Goal: Find contact information: Find contact information

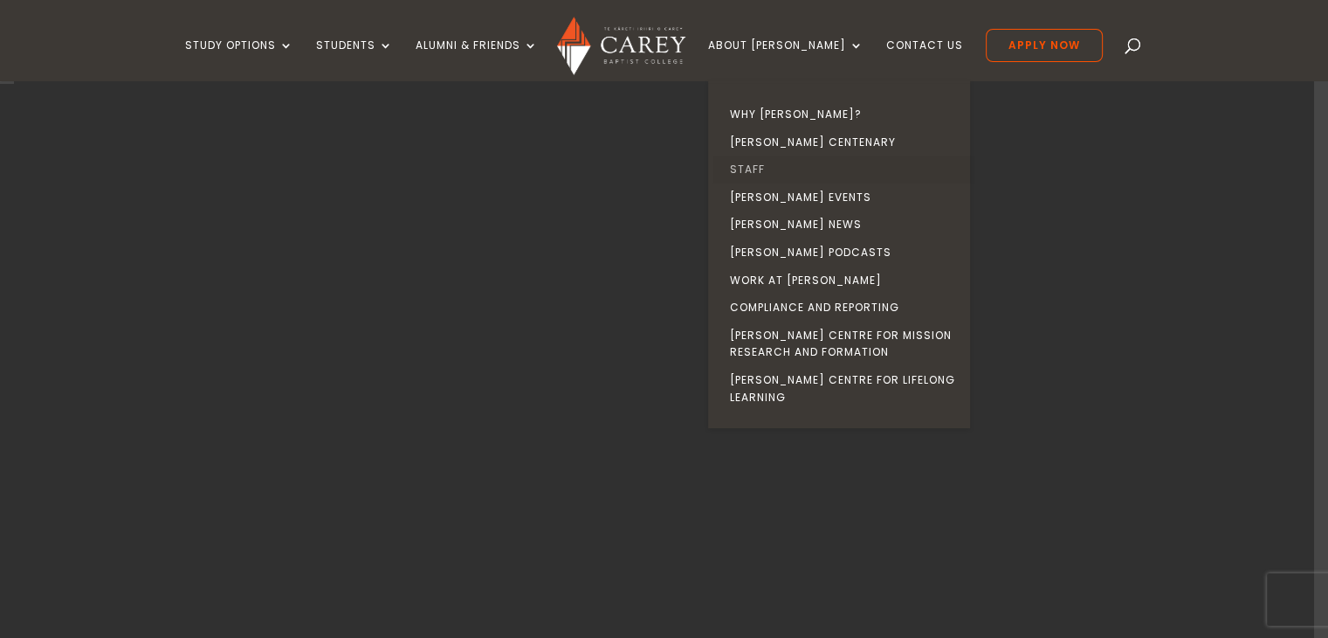
click at [776, 165] on link "Staff" at bounding box center [844, 169] width 262 height 28
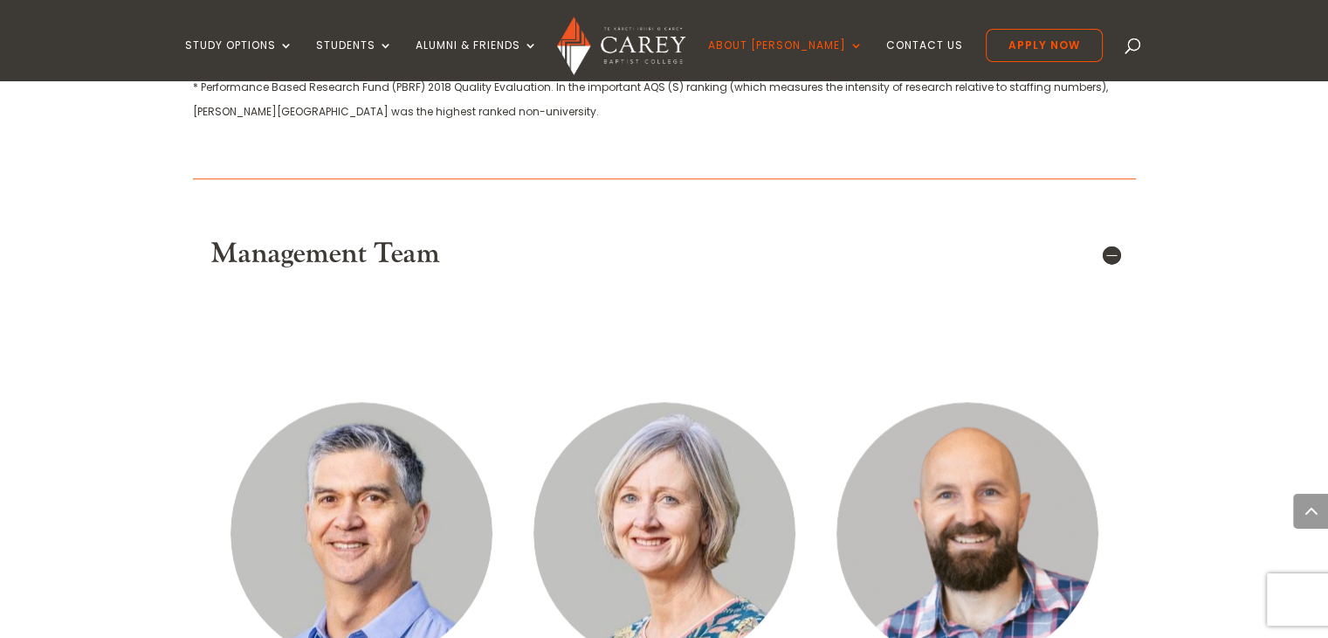
scroll to position [2096, 0]
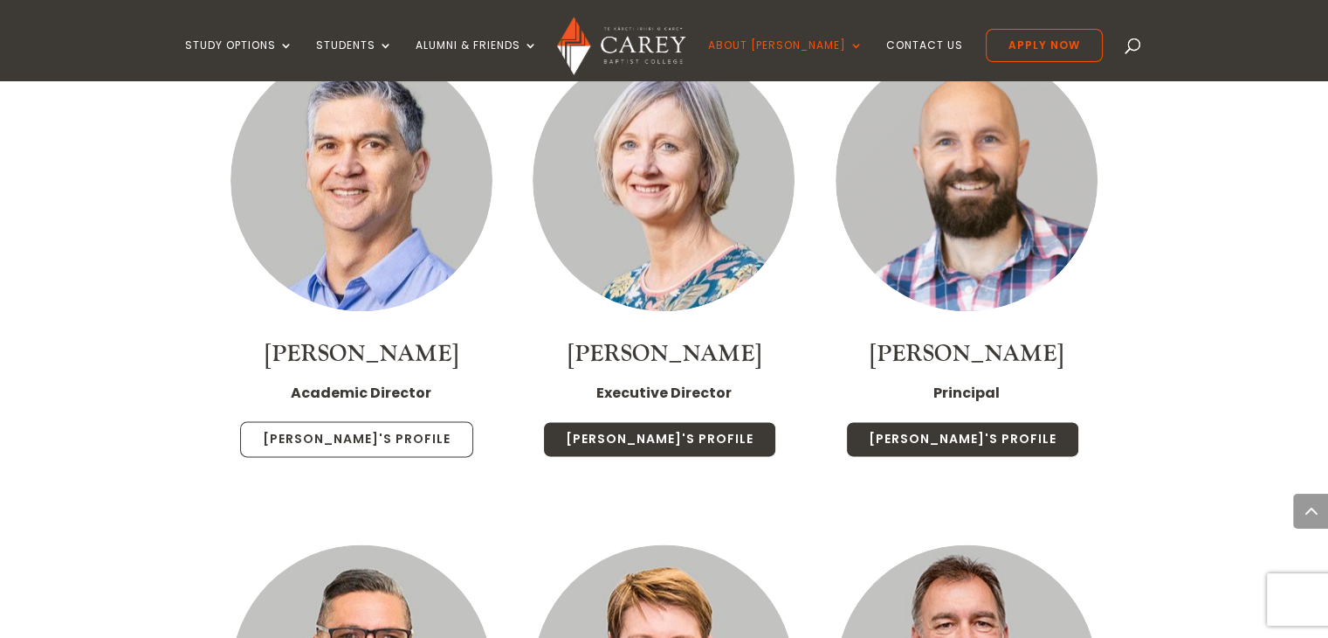
click at [369, 421] on link "Rob's Profile" at bounding box center [356, 439] width 233 height 37
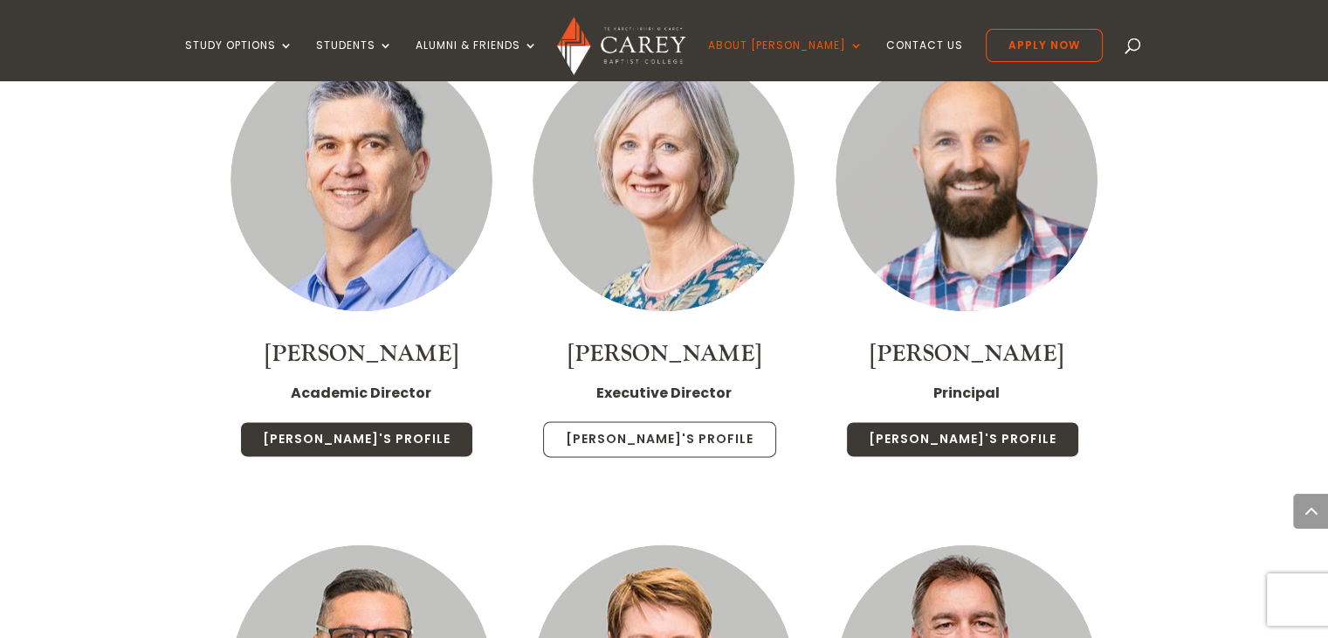
click at [664, 421] on link "Chris's Profile" at bounding box center [659, 439] width 233 height 37
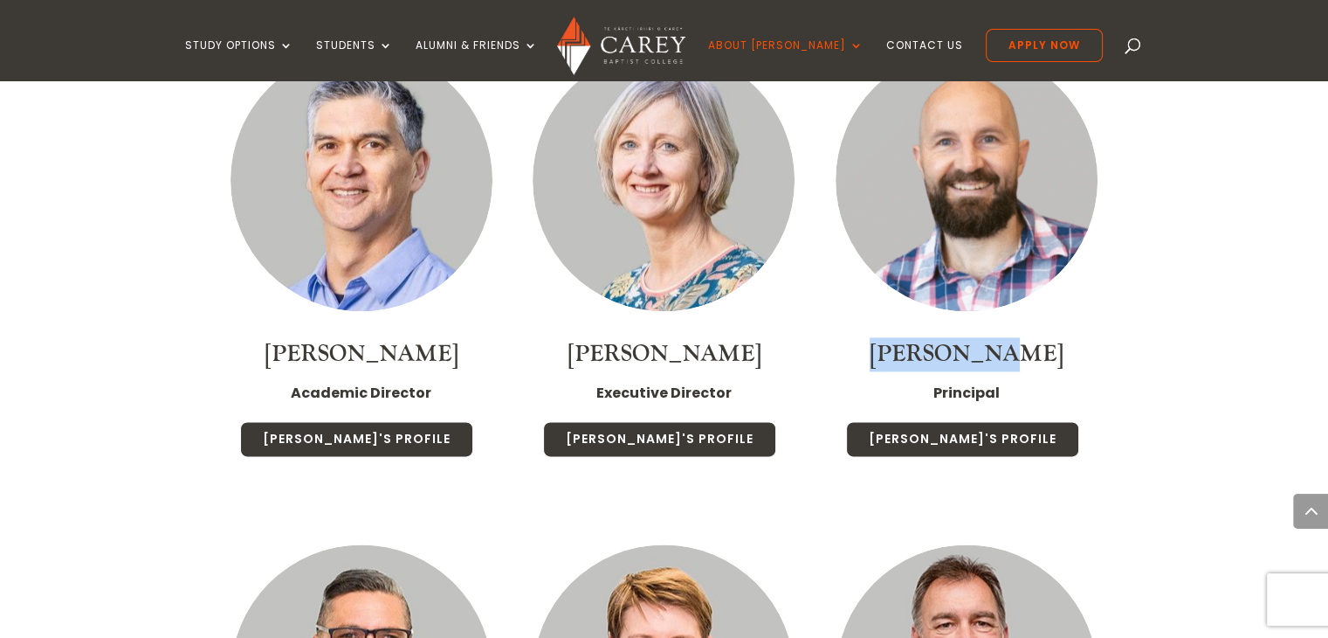
drag, startPoint x: 906, startPoint y: 330, endPoint x: 973, endPoint y: 327, distance: 67.3
click at [1097, 337] on h4 "Paul Jones" at bounding box center [967, 358] width 268 height 43
drag, startPoint x: 922, startPoint y: 370, endPoint x: 1041, endPoint y: 372, distance: 118.8
click at [1045, 380] on div "Principal Paul's Profile" at bounding box center [967, 423] width 268 height 86
copy strong "Principal"
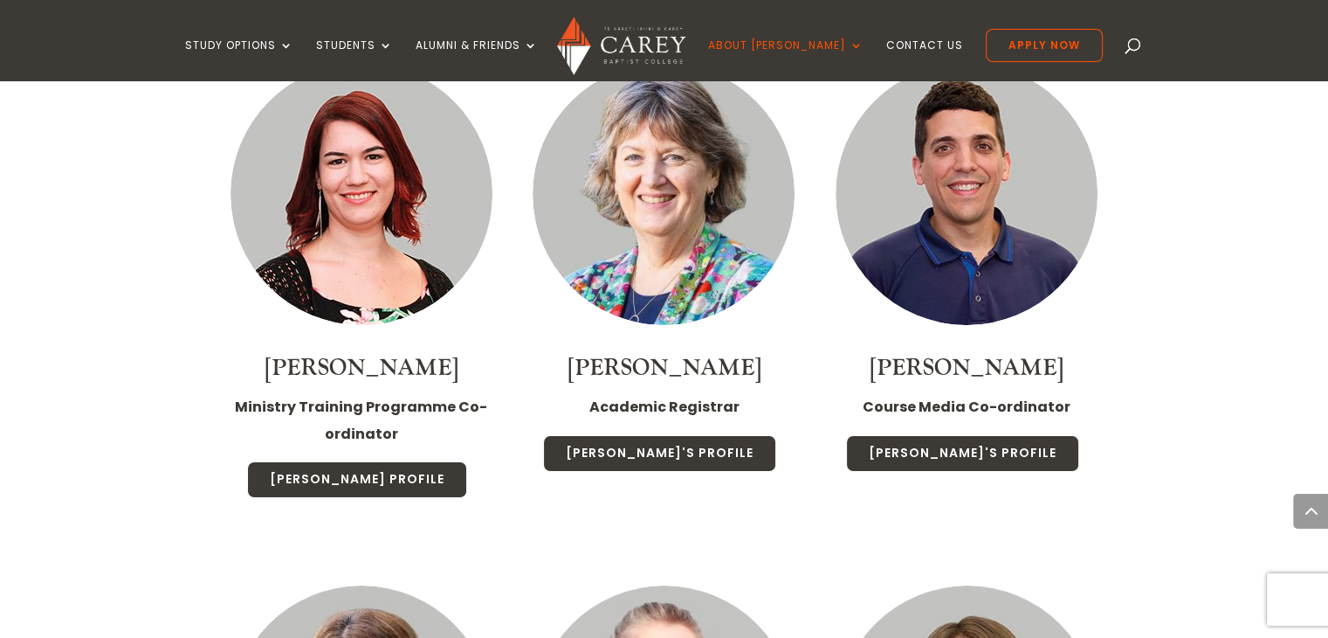
scroll to position [6463, 0]
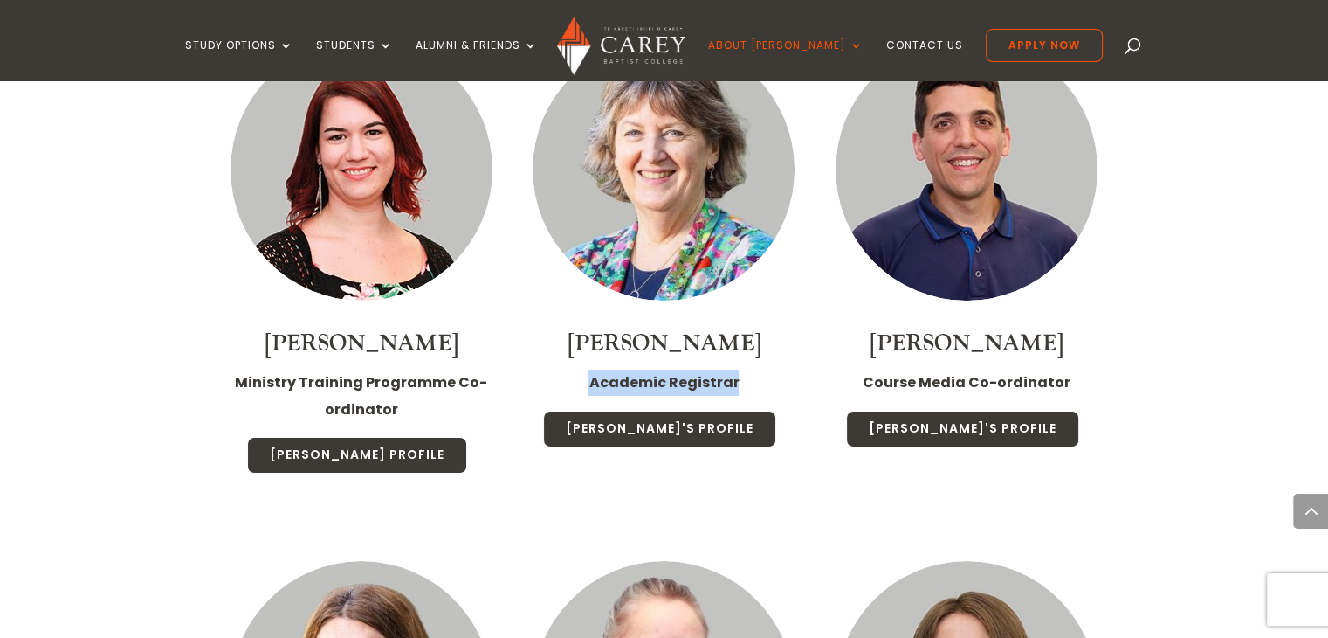
drag, startPoint x: 583, startPoint y: 271, endPoint x: 782, endPoint y: 270, distance: 199.1
click at [792, 369] on p "Academic Registrar" at bounding box center [664, 389] width 268 height 40
copy strong "Academic Registrar"
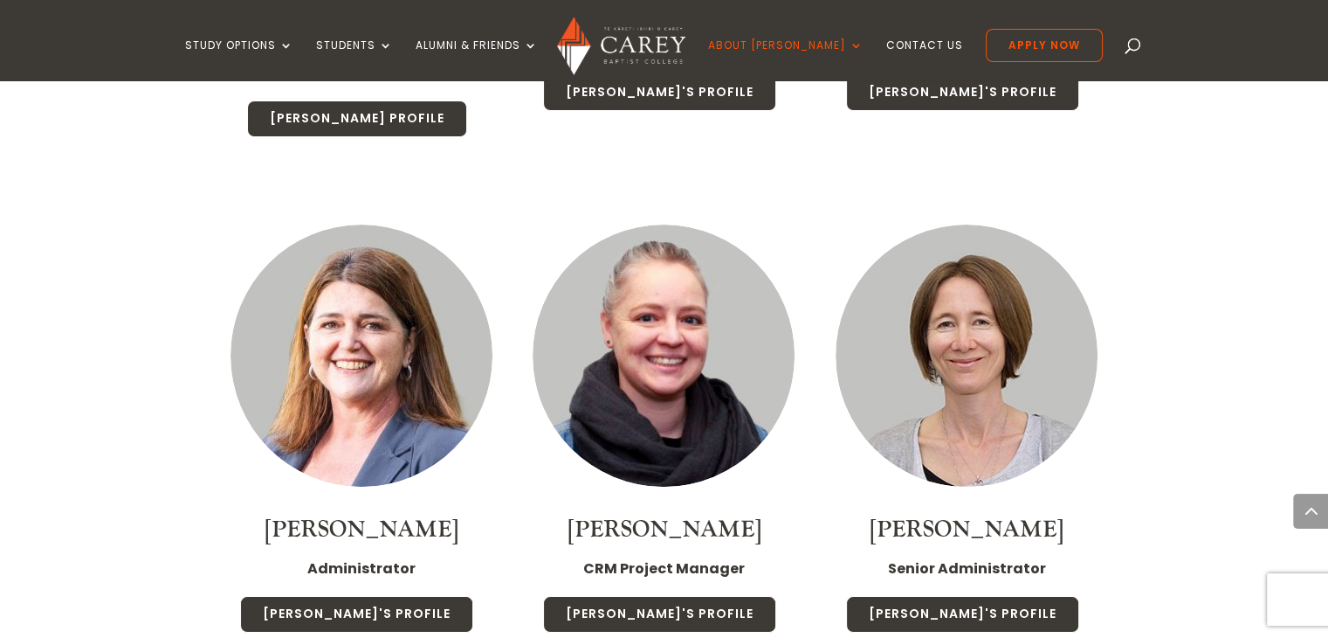
scroll to position [6812, 0]
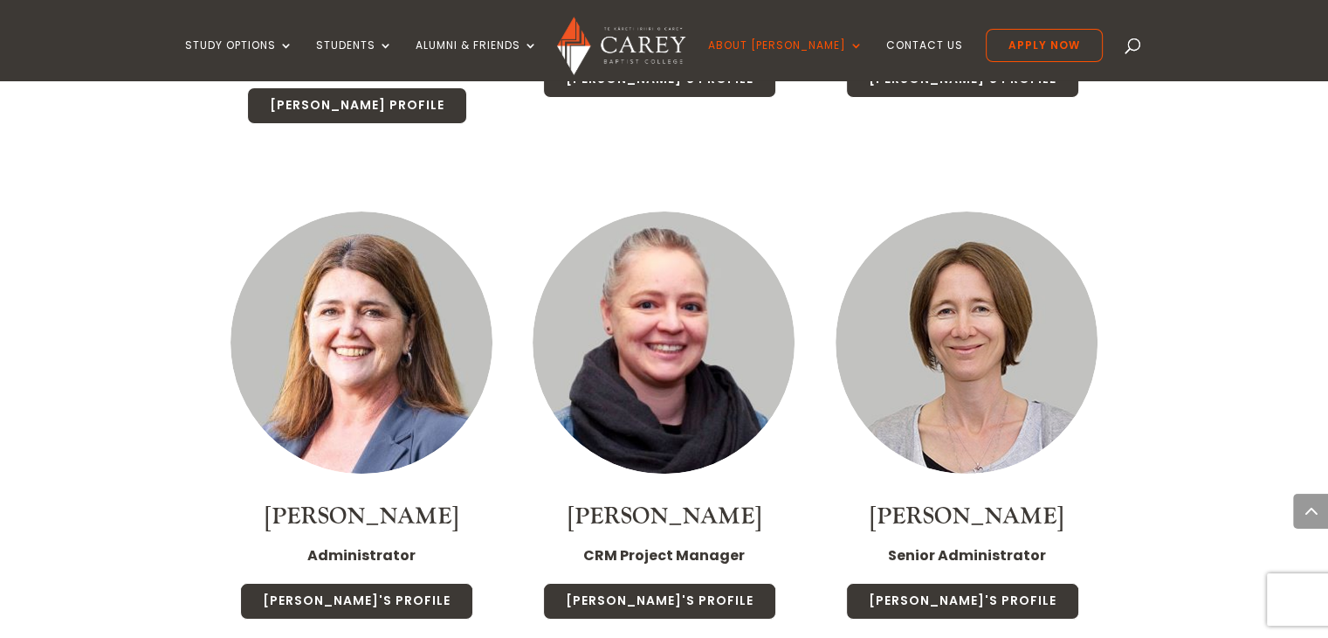
drag, startPoint x: 876, startPoint y: 397, endPoint x: 1083, endPoint y: 426, distance: 209.1
click at [1106, 401] on div "Lorraine Tucker Senior Administrator Lorraine's Profile" at bounding box center [967, 406] width 303 height 495
copy link "Lorraine Tucker"
drag, startPoint x: 895, startPoint y: 445, endPoint x: 1105, endPoint y: 439, distance: 209.7
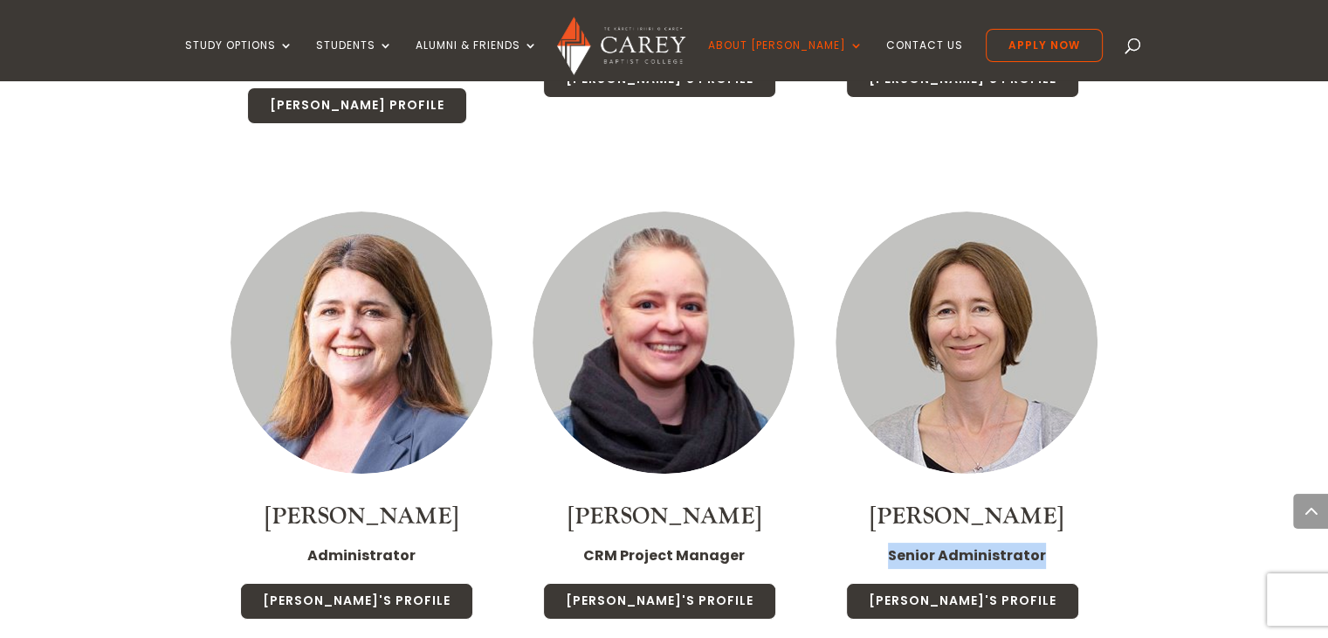
copy strong "Senior Administrator"
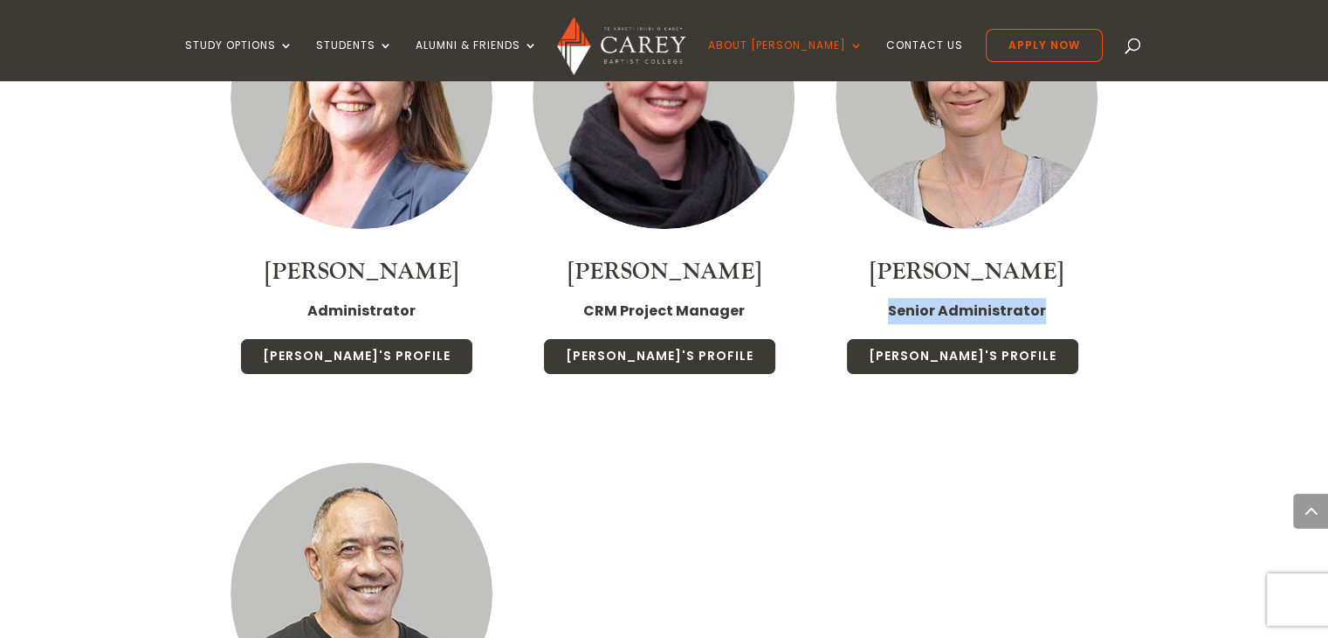
scroll to position [6900, 0]
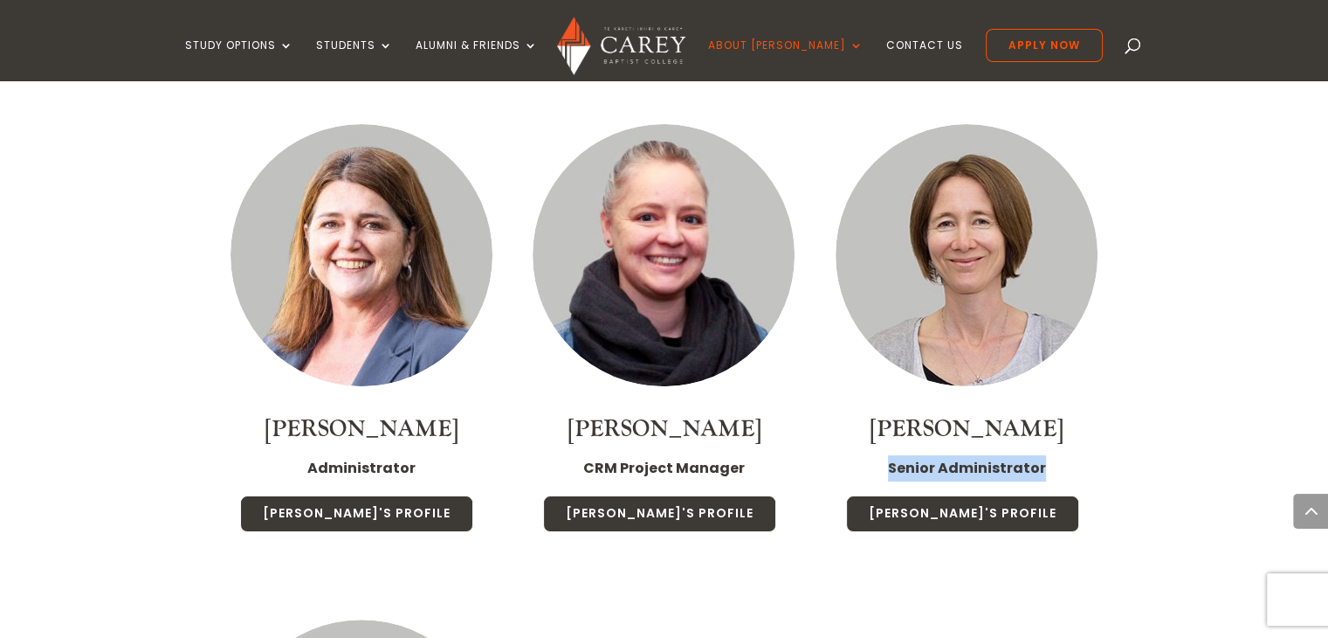
drag, startPoint x: 323, startPoint y: 309, endPoint x: 493, endPoint y: 309, distance: 169.4
click at [493, 412] on h4 "Julie Polglaze" at bounding box center [362, 433] width 268 height 43
copy link "Julie Polglaze"
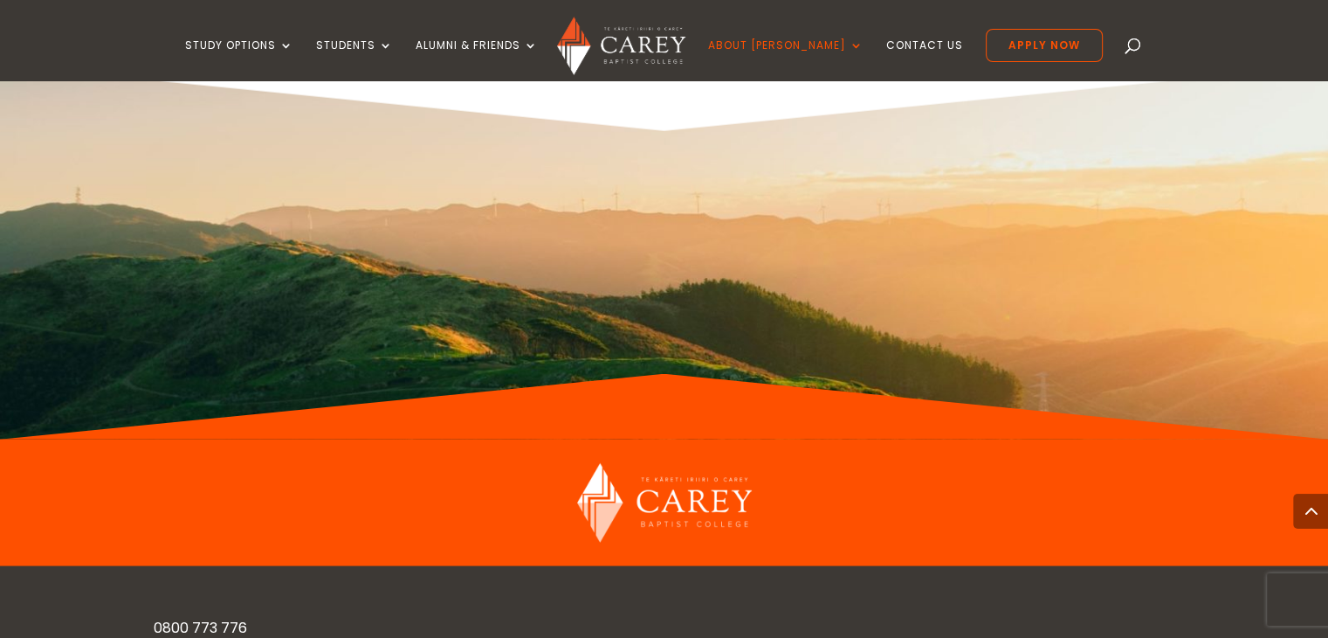
scroll to position [11198, 0]
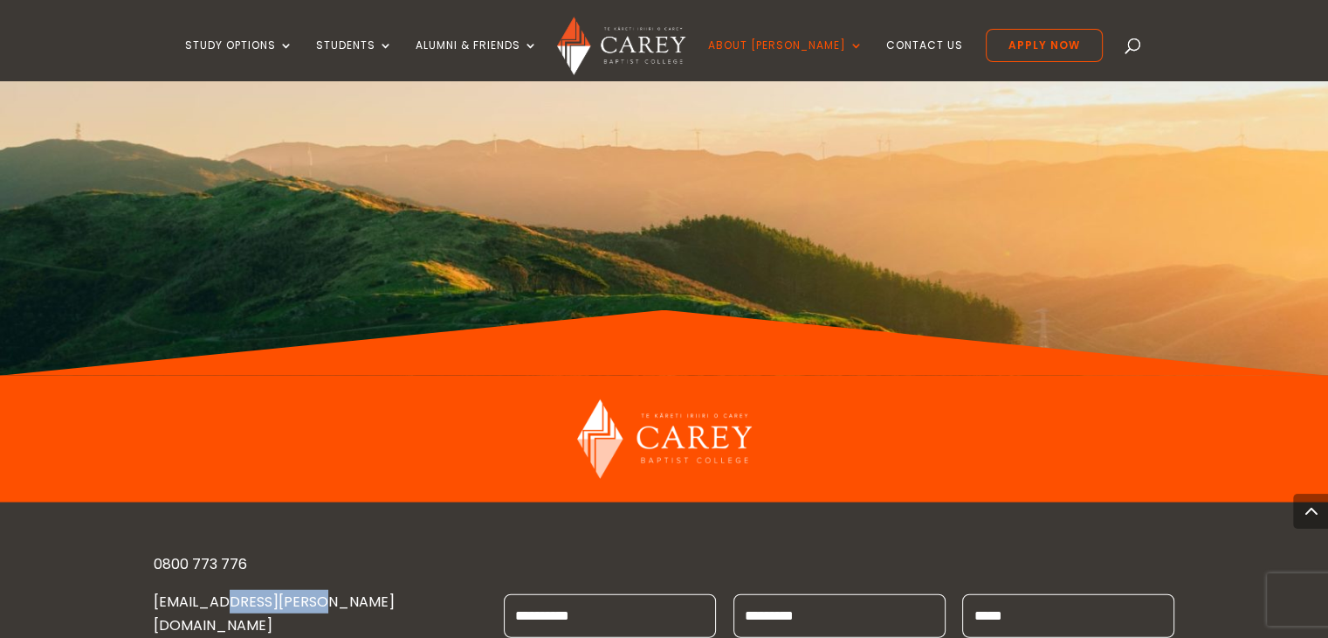
copy link "@CAREY.AC.NZ"
drag, startPoint x: 363, startPoint y: 431, endPoint x: 225, endPoint y: 420, distance: 138.4
click at [225, 590] on p "[EMAIL_ADDRESS][PERSON_NAME][DOMAIN_NAME]" at bounding box center [314, 620] width 321 height 61
drag, startPoint x: 254, startPoint y: 383, endPoint x: 117, endPoint y: 385, distance: 137.1
click at [117, 502] on div "0800 773 776 ENQUIRIES@CAREY.AC.NZ 473 GREAT SOUTH ROAD PENROSE, AUCKLAND 1061 …" at bounding box center [664, 637] width 1328 height 270
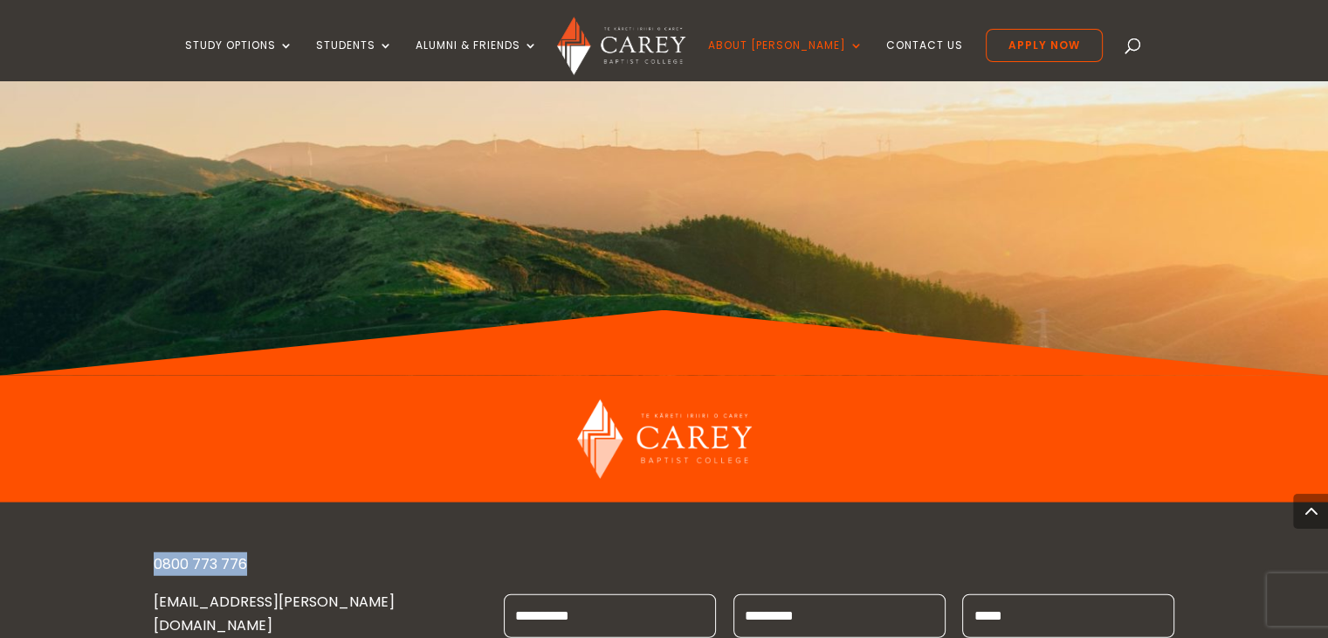
copy link "0800 773 776"
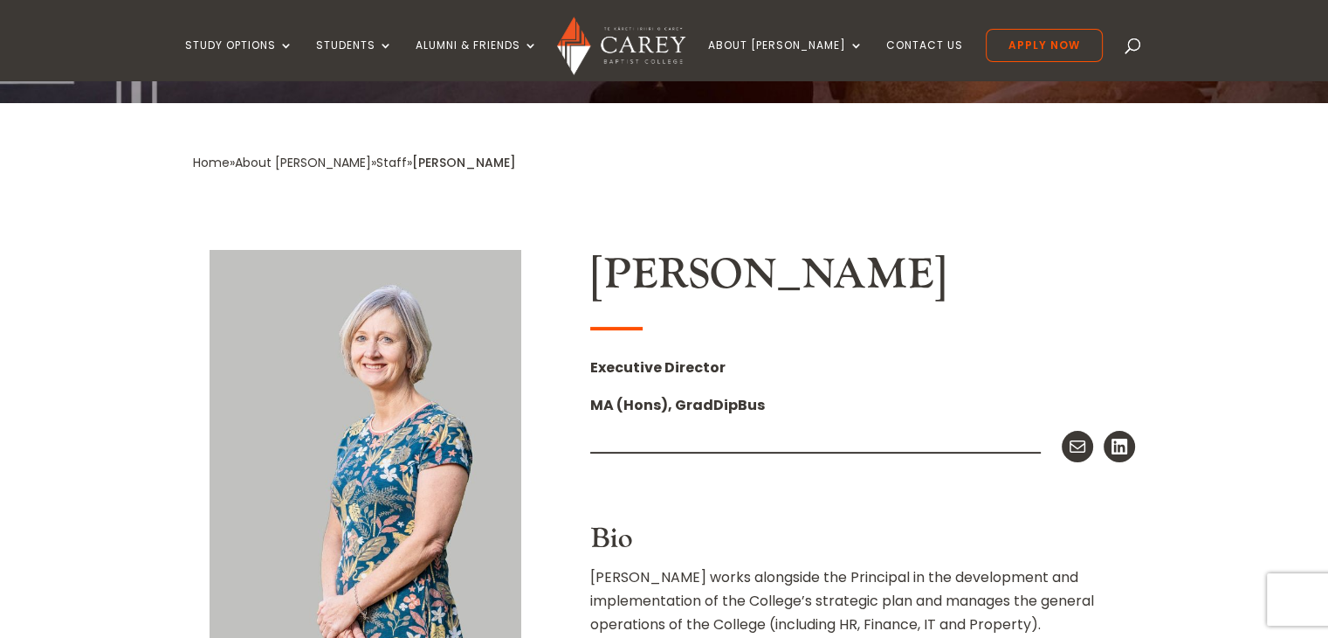
scroll to position [349, 0]
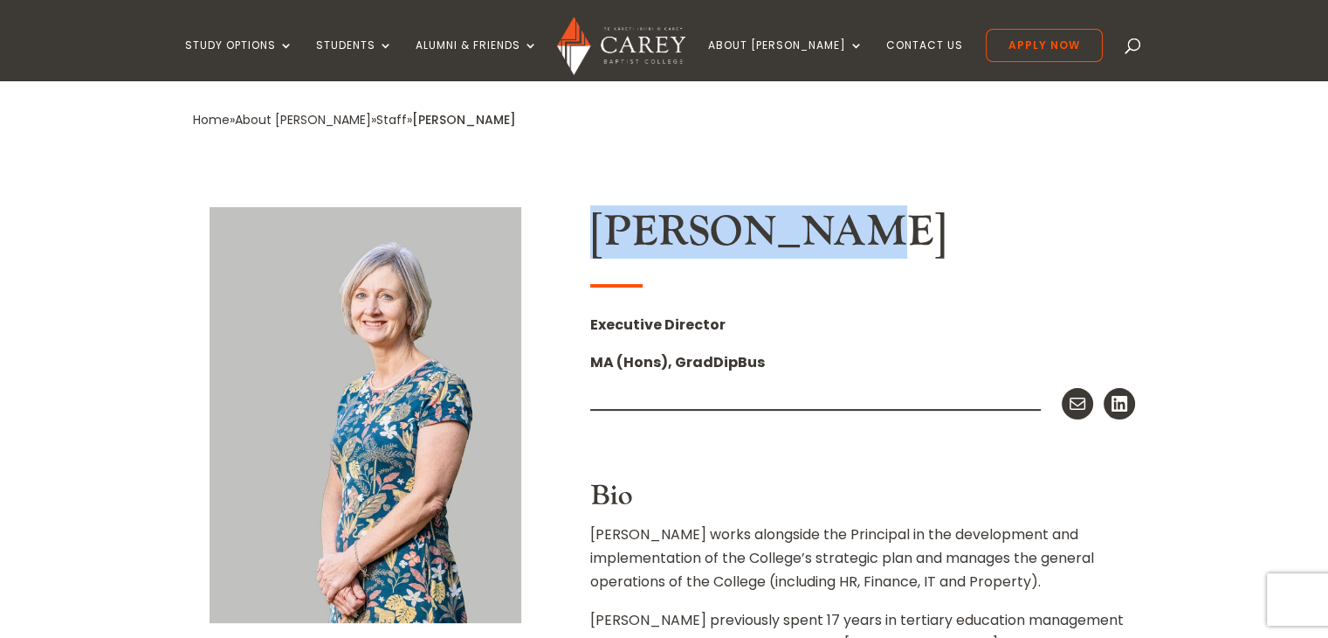
drag, startPoint x: 590, startPoint y: 226, endPoint x: 943, endPoint y: 235, distance: 353.8
click at [943, 235] on div "Chris Berry Executive Director MA (Hons), GradDipBus Mail LinkedIn Bio Chris wo…" at bounding box center [664, 509] width 943 height 657
copy h2 "[PERSON_NAME]"
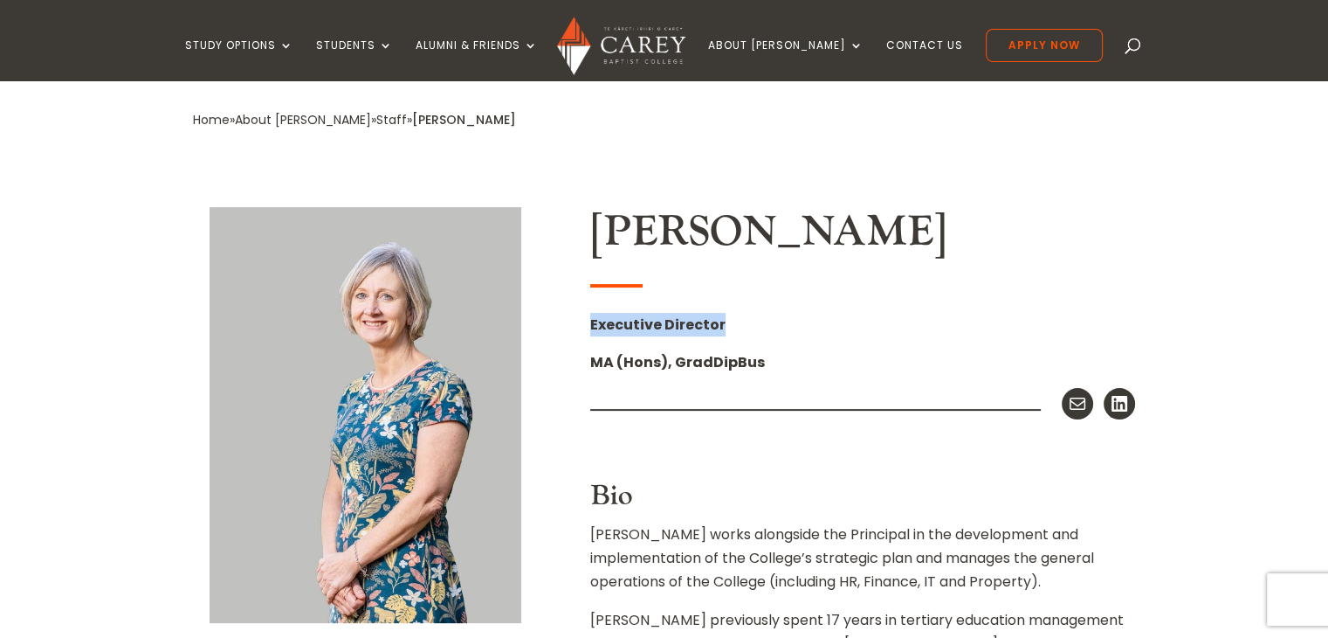
drag, startPoint x: 591, startPoint y: 319, endPoint x: 773, endPoint y: 327, distance: 181.8
click at [773, 327] on p "Executive Director" at bounding box center [862, 332] width 545 height 38
copy strong "Executive Director"
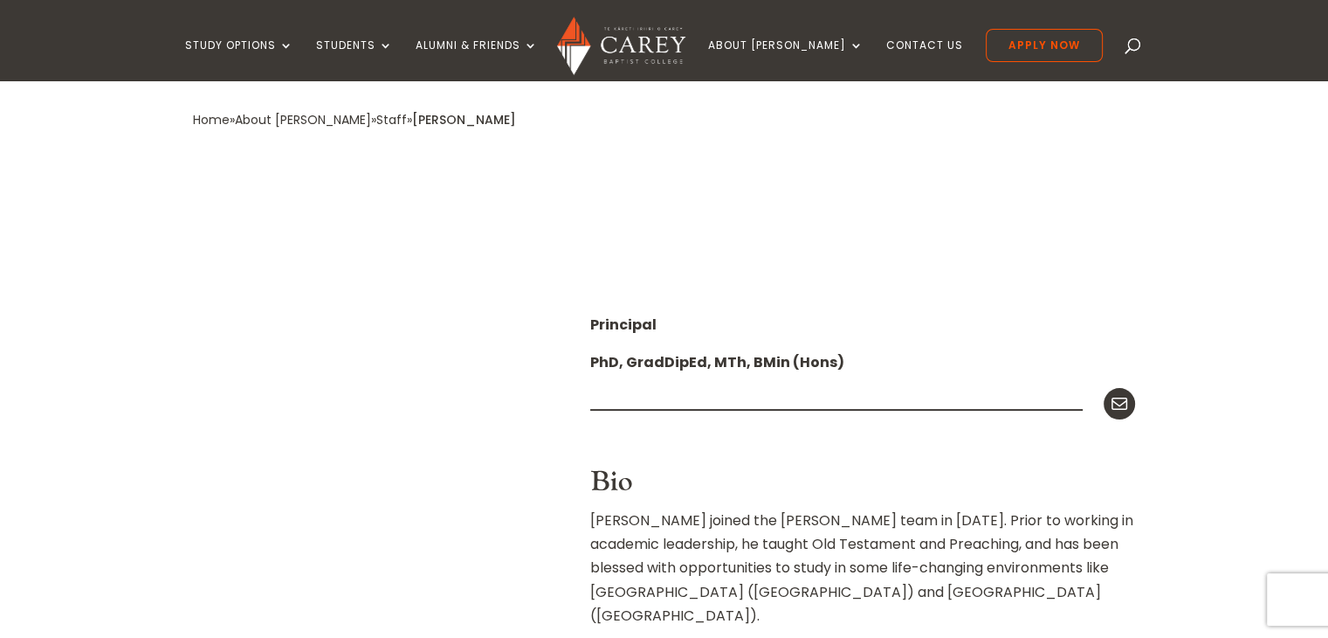
scroll to position [349, 0]
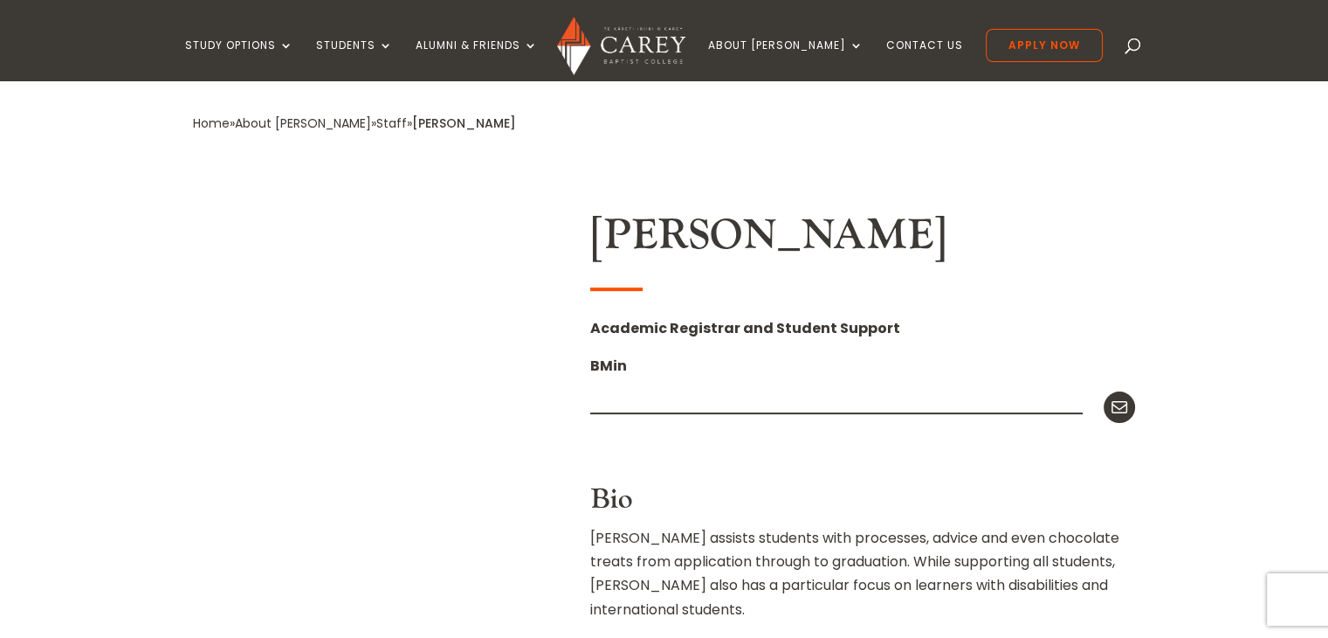
scroll to position [349, 0]
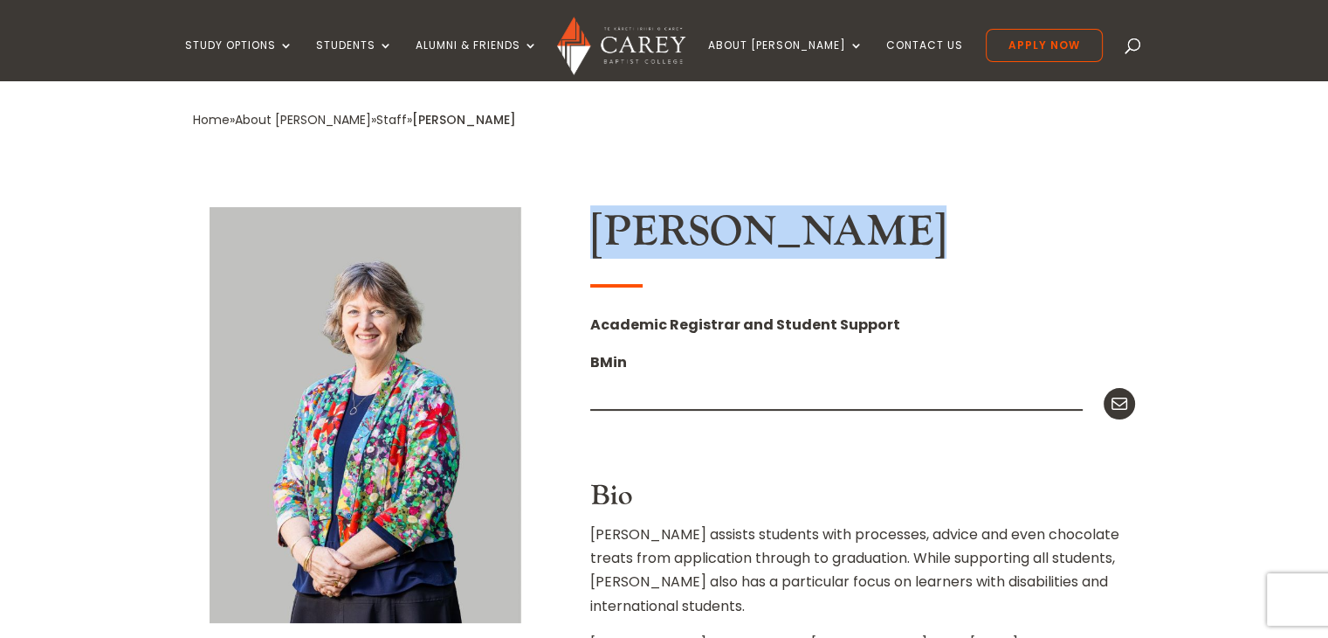
drag, startPoint x: 579, startPoint y: 244, endPoint x: 865, endPoint y: 245, distance: 285.6
click at [865, 245] on div "Neroli Hollis Academic Registrar and Student Support BMin Mail Bio Neroli assis…" at bounding box center [664, 521] width 943 height 680
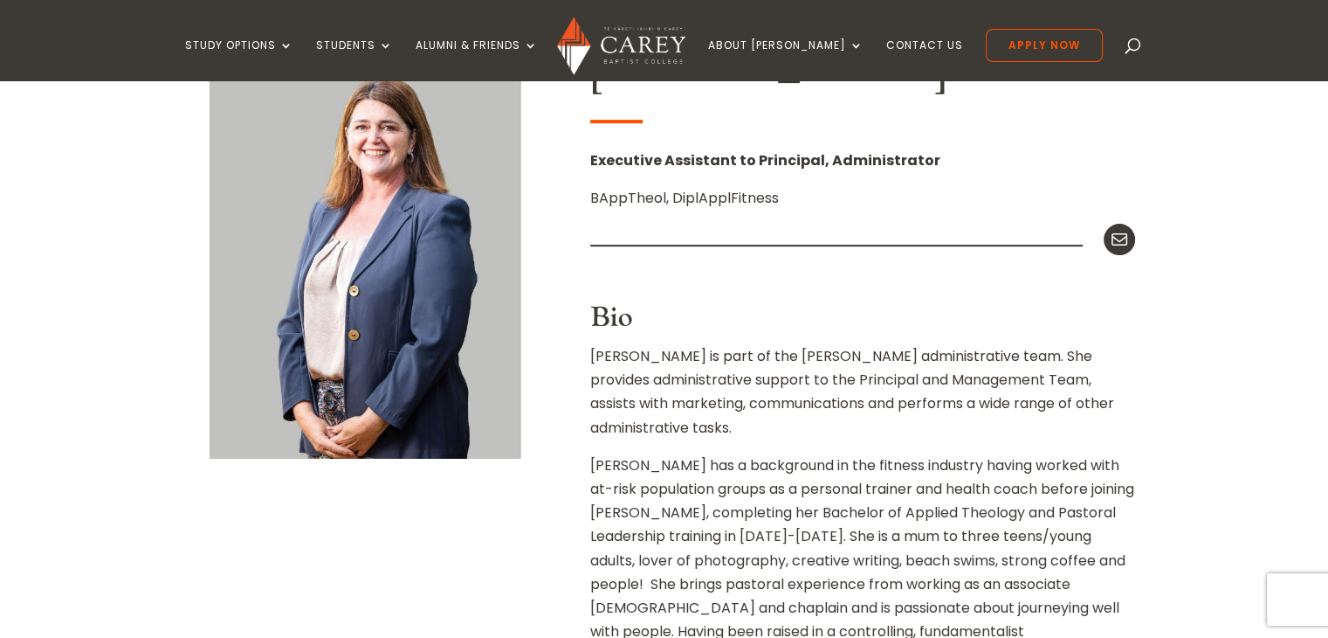
scroll to position [349, 0]
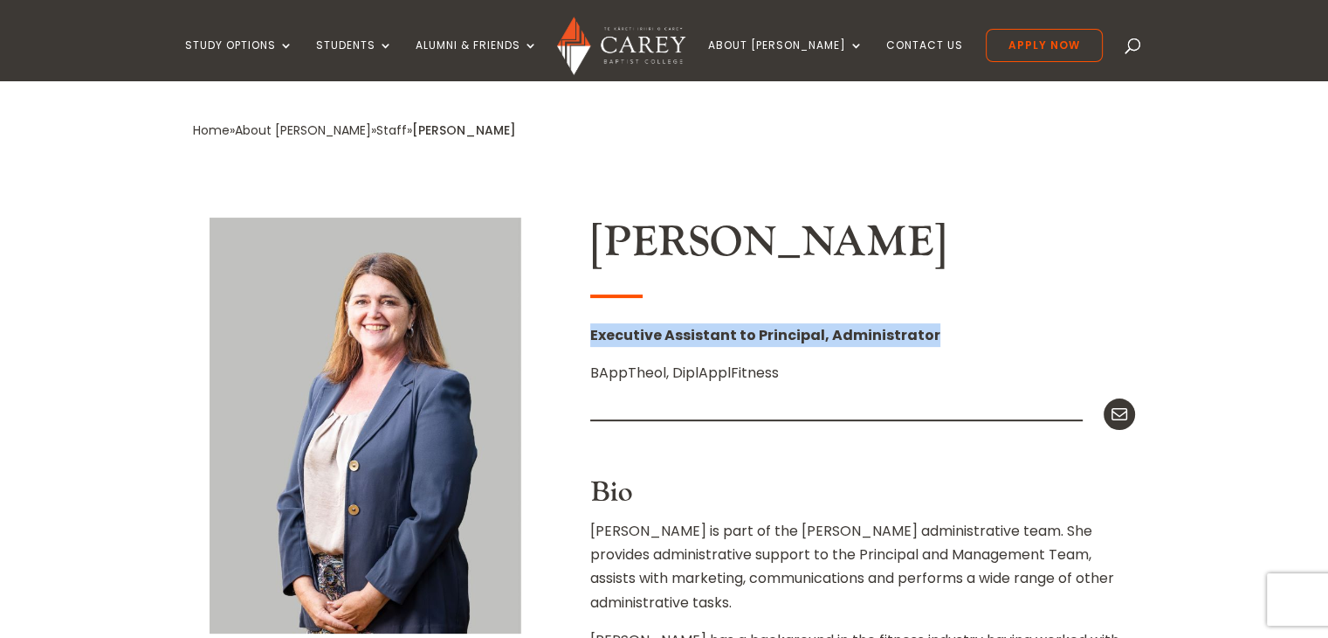
drag, startPoint x: 588, startPoint y: 344, endPoint x: 968, endPoint y: 344, distance: 379.9
click at [968, 344] on div "[PERSON_NAME] Executive Assistant to Principal, Administrator BAppTheol, DiplAp…" at bounding box center [664, 619] width 943 height 856
copy strong "Executive Assistant to Principal, Administrator"
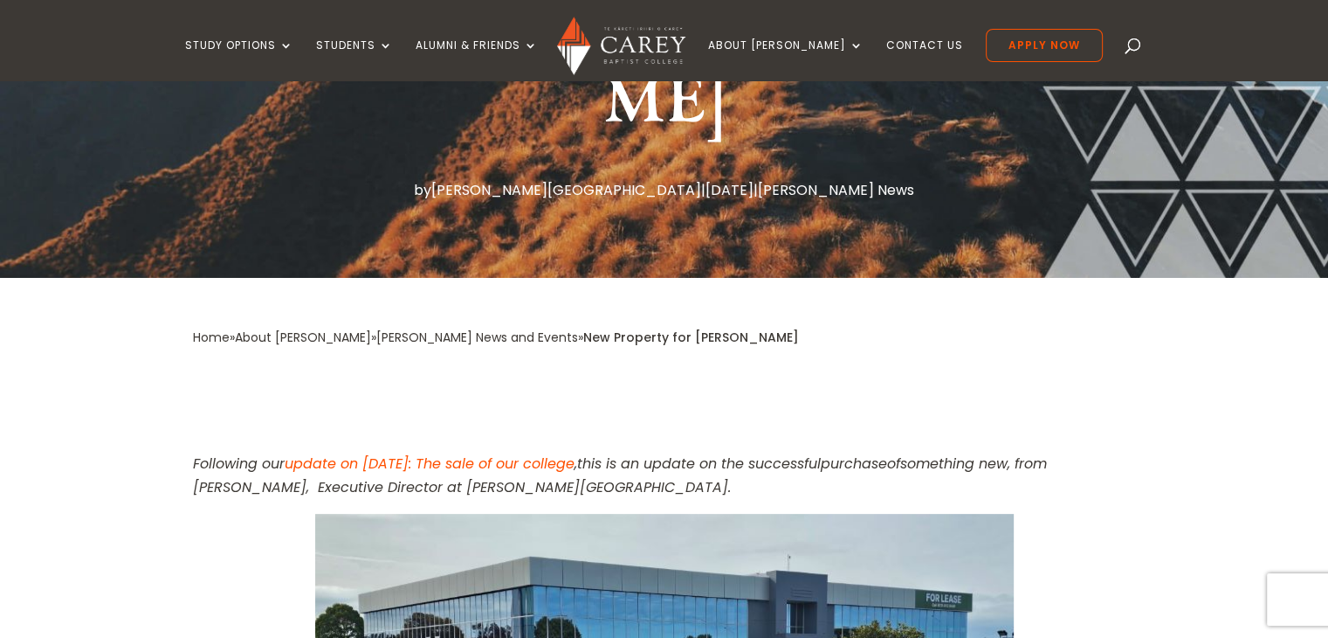
scroll to position [2473, 0]
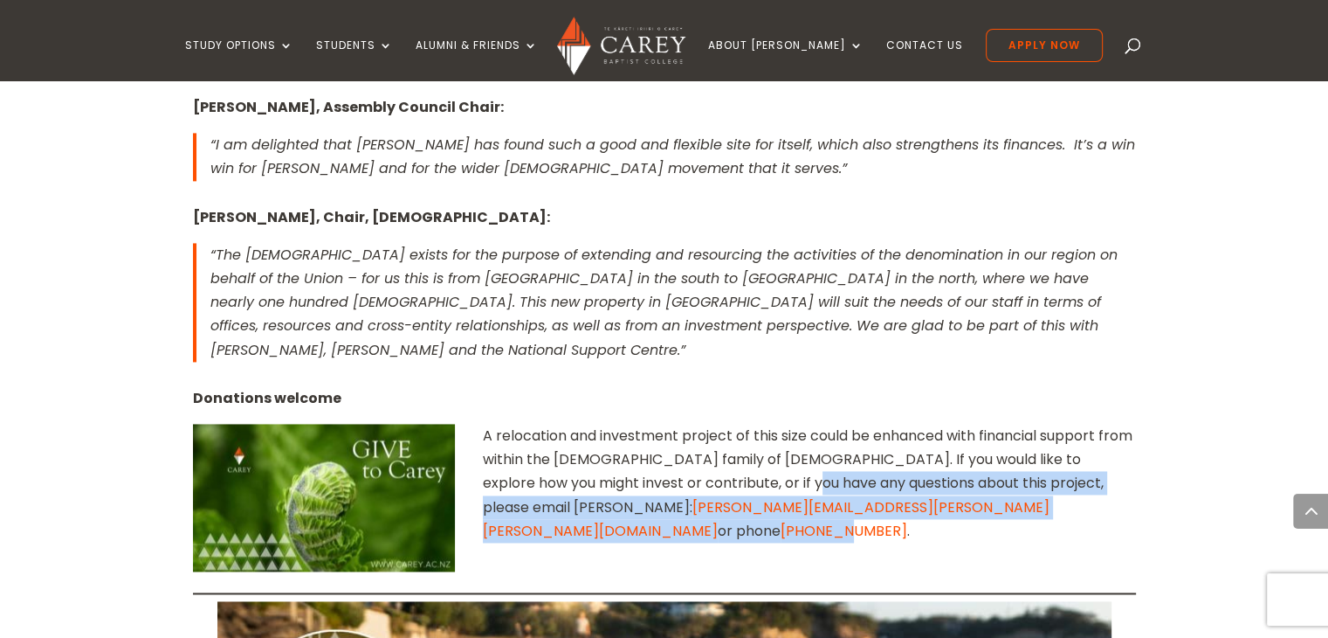
drag, startPoint x: 772, startPoint y: 305, endPoint x: 820, endPoint y: 316, distance: 49.4
click at [821, 424] on p "A relocation and investment project of this size could be enhanced with financi…" at bounding box center [664, 483] width 943 height 119
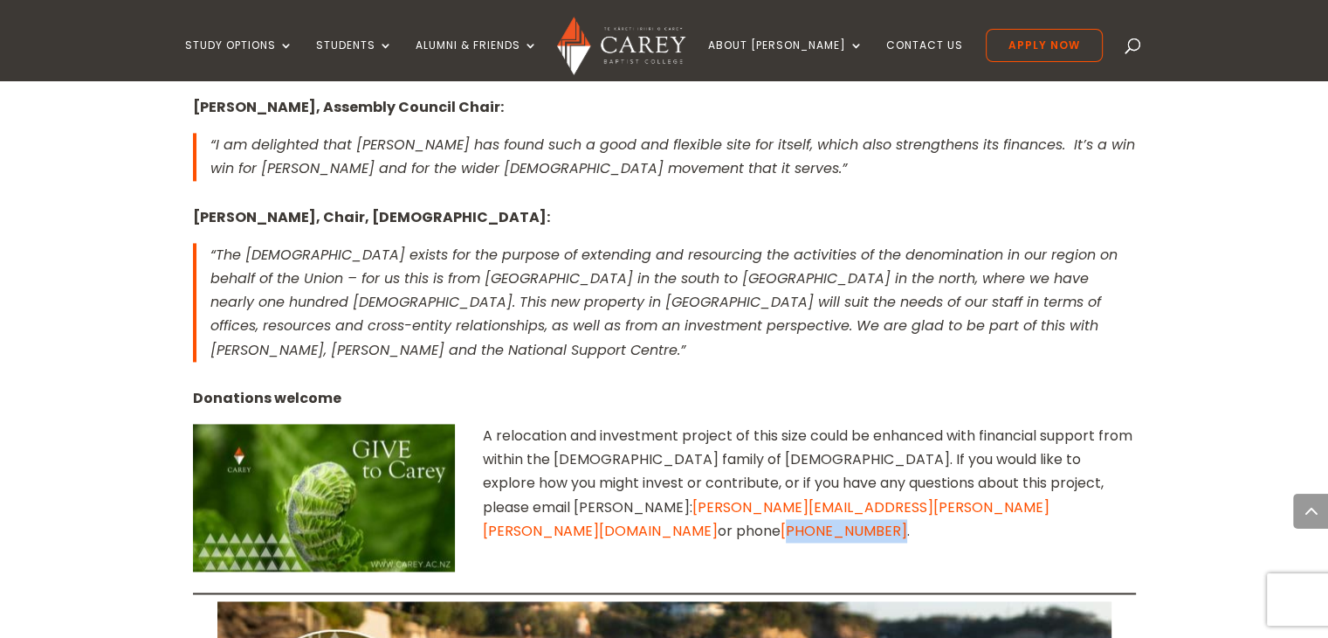
drag, startPoint x: 774, startPoint y: 307, endPoint x: 863, endPoint y: 315, distance: 89.5
click at [863, 424] on p "A relocation and investment project of this size could be enhanced with financi…" at bounding box center [664, 483] width 943 height 119
copy link "64 9 525 4017"
